Goal: Task Accomplishment & Management: Use online tool/utility

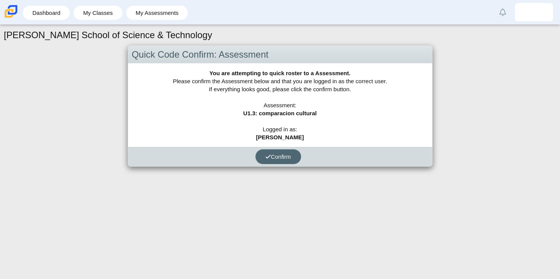
click at [273, 161] on button "Confirm" at bounding box center [278, 156] width 46 height 15
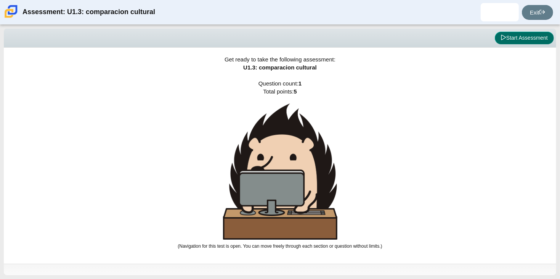
click at [500, 41] on button "Start Assessment" at bounding box center [524, 38] width 59 height 13
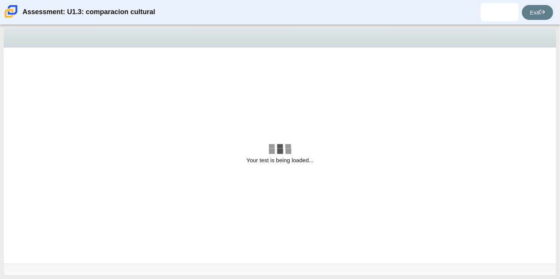
select select "f2c20758-046e-4de4-bd03-70368590ba22"
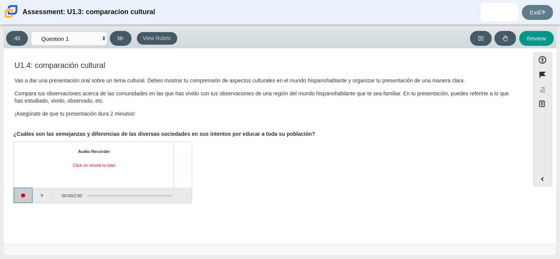
click at [20, 195] on button "Start recording" at bounding box center [23, 195] width 19 height 15
click at [30, 195] on button "Stop recording" at bounding box center [23, 195] width 19 height 15
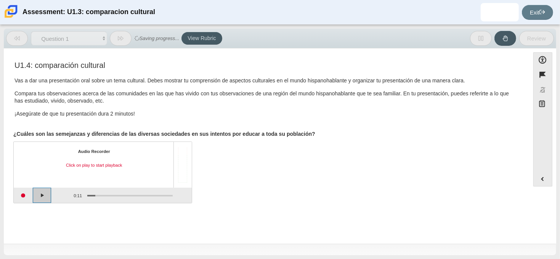
click at [42, 196] on button "Play" at bounding box center [42, 195] width 19 height 15
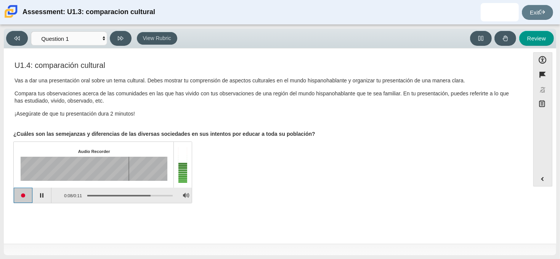
click at [28, 194] on button "Start recording" at bounding box center [23, 195] width 19 height 15
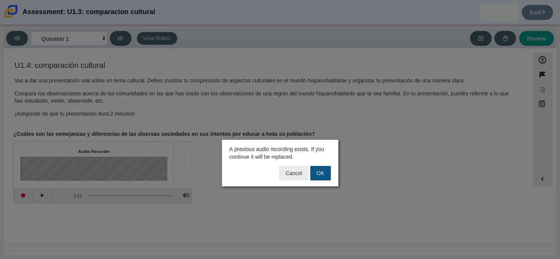
click at [318, 174] on button "OK" at bounding box center [320, 173] width 21 height 14
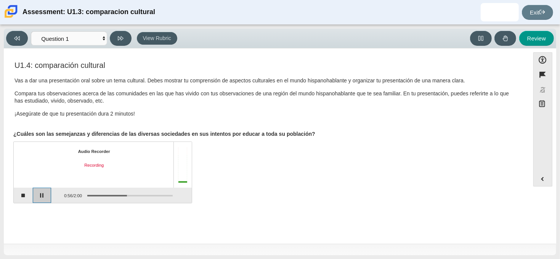
click at [42, 194] on button "Pause" at bounding box center [42, 195] width 19 height 15
click at [42, 194] on button "Continue recording" at bounding box center [42, 195] width 19 height 15
click at [42, 194] on button "Pause" at bounding box center [42, 195] width 19 height 15
click at [42, 199] on button "Continue recording" at bounding box center [42, 195] width 19 height 15
click at [42, 199] on button "Pause" at bounding box center [42, 195] width 19 height 15
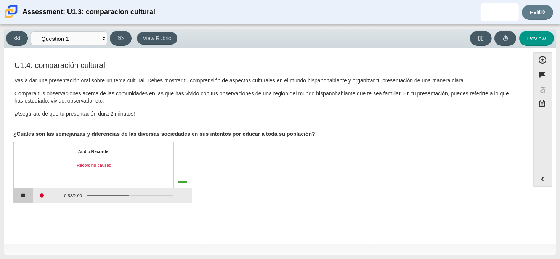
click at [27, 195] on button "Stop recording" at bounding box center [23, 195] width 19 height 15
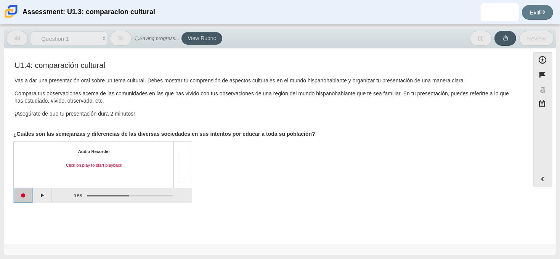
click at [29, 196] on button "Start recording" at bounding box center [23, 195] width 19 height 15
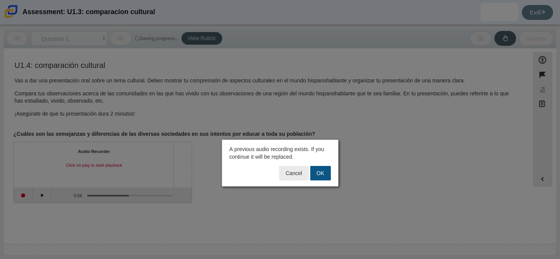
click at [313, 173] on button "OK" at bounding box center [320, 173] width 21 height 14
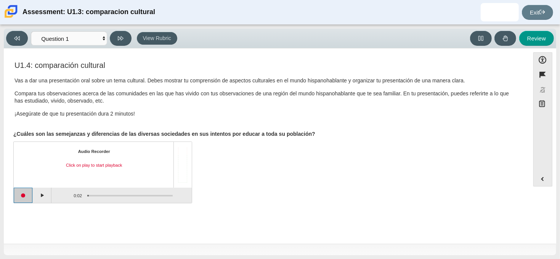
click at [25, 194] on button "Start recording" at bounding box center [23, 195] width 19 height 15
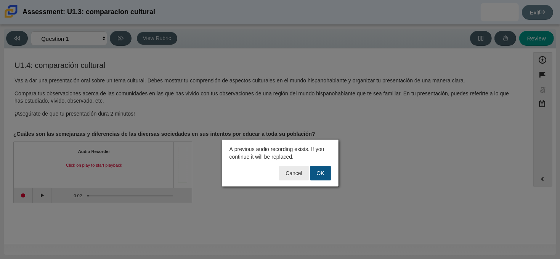
click at [318, 173] on button "OK" at bounding box center [320, 173] width 21 height 14
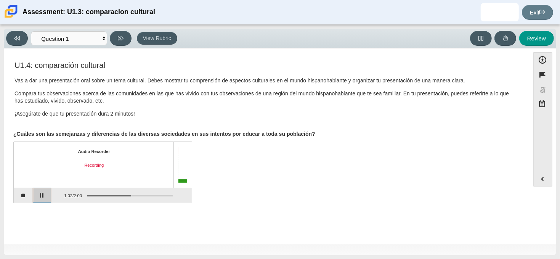
click at [40, 196] on button "Pause" at bounding box center [42, 195] width 19 height 15
click at [40, 193] on button "Continue recording" at bounding box center [42, 195] width 19 height 15
click at [45, 194] on button "Pause" at bounding box center [42, 195] width 19 height 15
click at [26, 194] on button "Stop recording" at bounding box center [23, 195] width 19 height 15
click at [22, 198] on button "Start recording" at bounding box center [23, 195] width 19 height 15
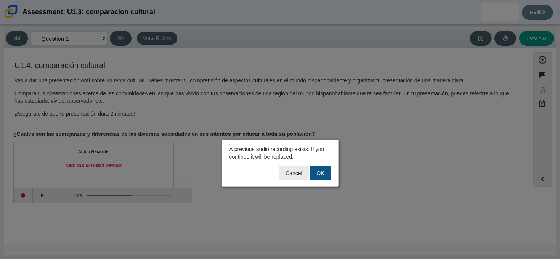
click at [323, 173] on button "OK" at bounding box center [320, 173] width 21 height 14
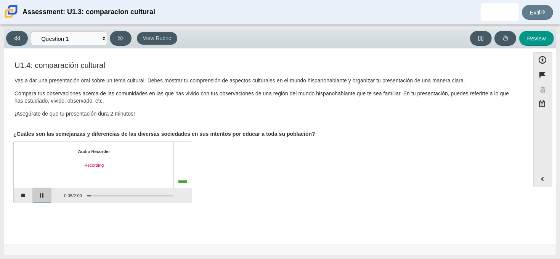
click at [38, 191] on button "Pause" at bounding box center [42, 195] width 19 height 15
click at [31, 192] on button "Stop recording" at bounding box center [23, 195] width 19 height 15
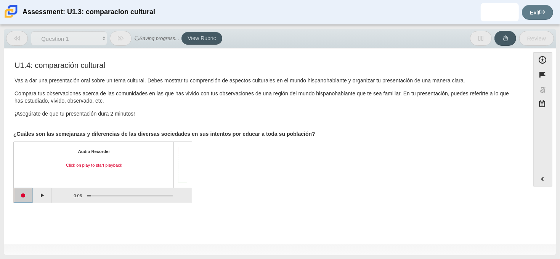
click at [27, 192] on button "Start recording" at bounding box center [23, 195] width 19 height 15
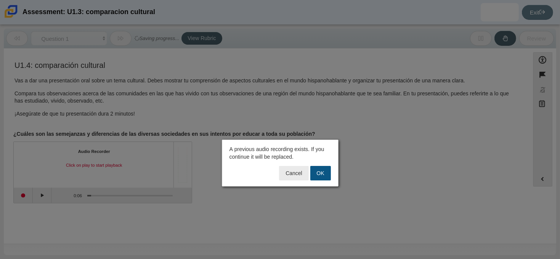
click at [318, 177] on button "OK" at bounding box center [320, 173] width 21 height 14
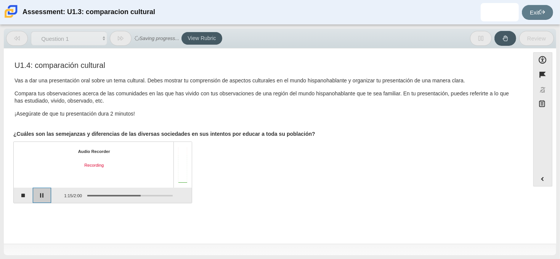
click at [45, 194] on button "Pause" at bounding box center [42, 195] width 19 height 15
click at [84, 194] on div "Assessment items" at bounding box center [127, 195] width 91 height 14
click at [27, 195] on button "Stop recording" at bounding box center [23, 195] width 19 height 15
click at [85, 197] on div "Assessment items" at bounding box center [127, 195] width 91 height 14
click at [38, 194] on button "Play" at bounding box center [42, 195] width 19 height 15
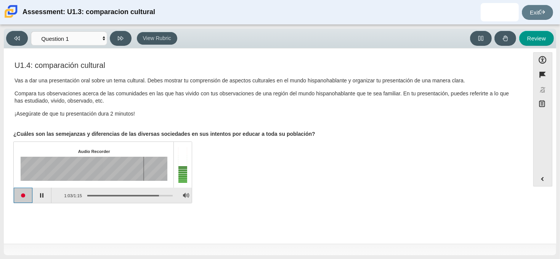
click at [19, 198] on button "Start recording" at bounding box center [23, 195] width 19 height 15
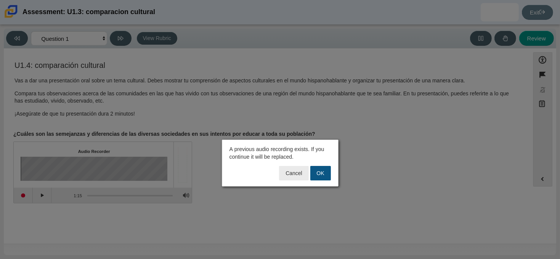
click at [324, 172] on button "OK" at bounding box center [320, 173] width 21 height 14
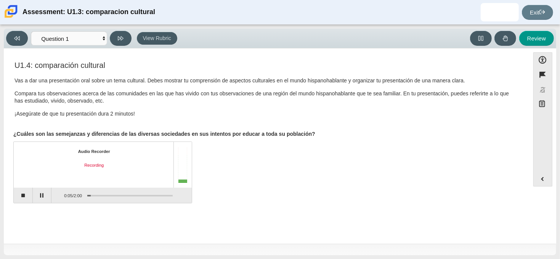
click at [36, 186] on div "Audio Recorder Recording" at bounding box center [103, 165] width 178 height 46
click at [40, 195] on button "Pause" at bounding box center [42, 195] width 19 height 15
click at [20, 191] on button "Stop recording" at bounding box center [23, 195] width 19 height 15
click at [27, 196] on button "Start recording" at bounding box center [23, 195] width 19 height 15
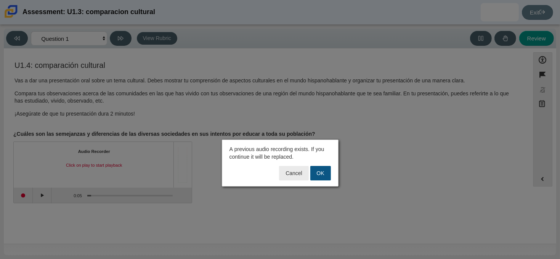
click at [324, 174] on button "OK" at bounding box center [320, 173] width 21 height 14
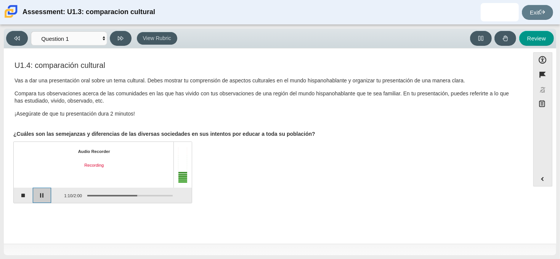
click at [51, 193] on button "Pause" at bounding box center [42, 195] width 19 height 15
click at [27, 190] on button "Stop recording" at bounding box center [23, 195] width 19 height 15
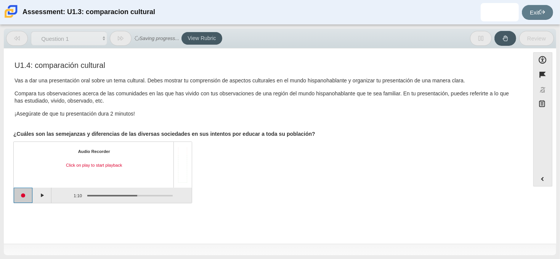
click at [15, 195] on button "Start recording" at bounding box center [23, 195] width 19 height 15
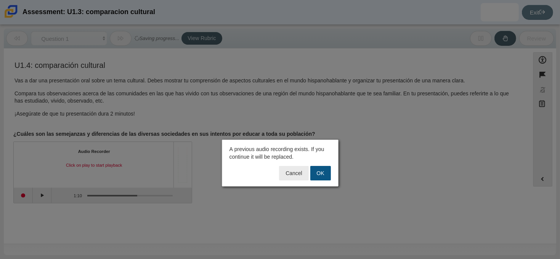
click at [316, 173] on button "OK" at bounding box center [320, 173] width 21 height 14
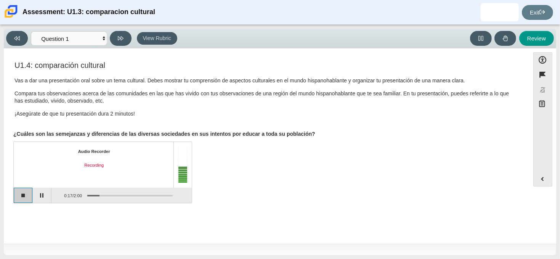
click at [24, 196] on button "Stop recording" at bounding box center [23, 195] width 19 height 15
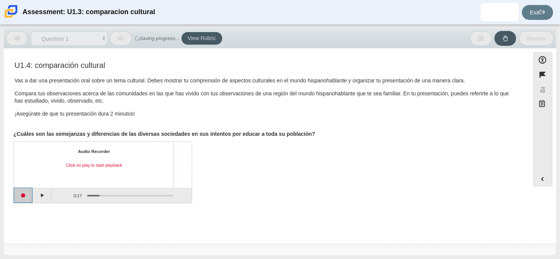
click at [27, 194] on button "Start recording" at bounding box center [23, 195] width 19 height 15
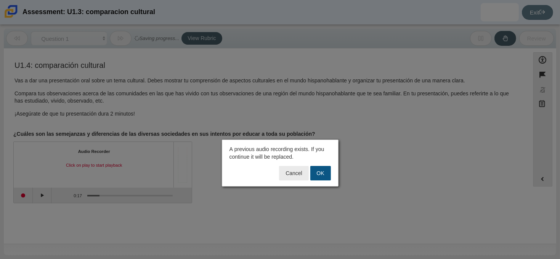
click at [321, 174] on button "OK" at bounding box center [320, 173] width 21 height 14
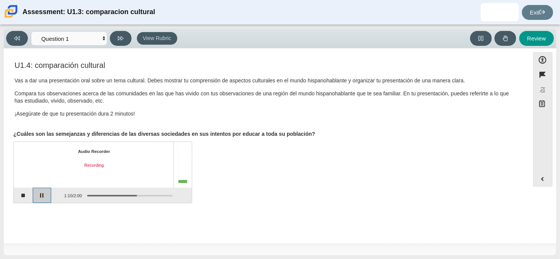
click at [38, 194] on button "Pause" at bounding box center [42, 195] width 19 height 15
click at [26, 197] on button "Stop recording" at bounding box center [23, 195] width 19 height 15
click at [548, 41] on button "Review" at bounding box center [536, 38] width 35 height 15
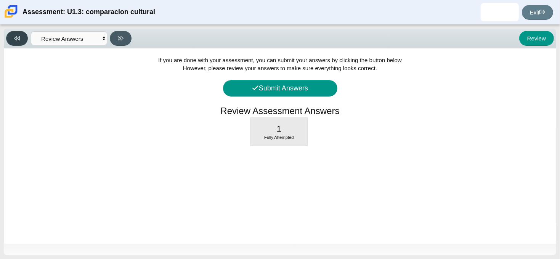
click at [22, 31] on button at bounding box center [17, 38] width 22 height 15
select select "f2c20758-046e-4de4-bd03-70368590ba22"
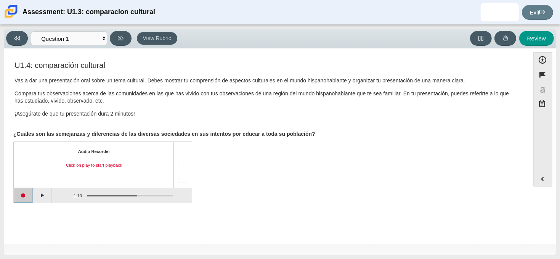
click at [27, 192] on button "Start recording" at bounding box center [23, 195] width 19 height 15
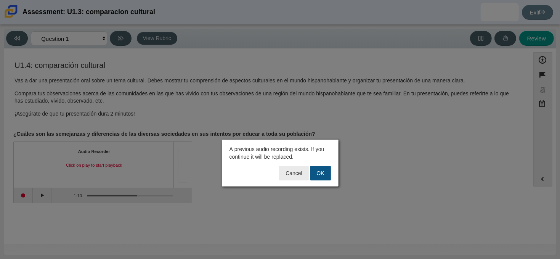
click at [316, 170] on button "OK" at bounding box center [320, 173] width 21 height 14
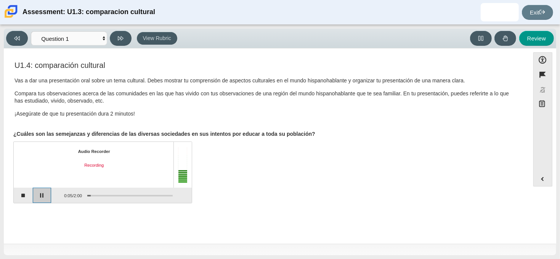
click at [42, 196] on button "Pause" at bounding box center [42, 195] width 19 height 15
click at [24, 198] on button "Stop recording" at bounding box center [23, 195] width 19 height 15
